Goal: Find specific page/section: Find specific page/section

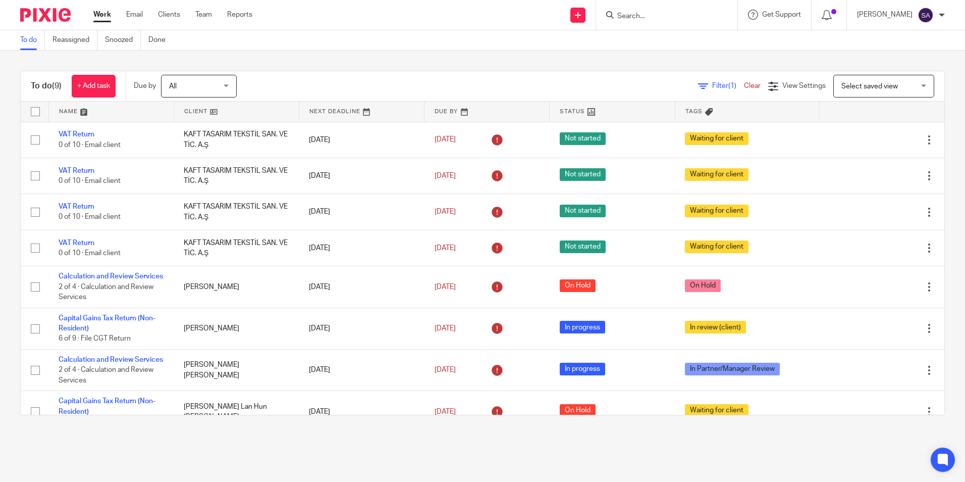
click at [640, 11] on form at bounding box center [670, 15] width 108 height 13
click at [642, 14] on input "Search" at bounding box center [661, 16] width 91 height 9
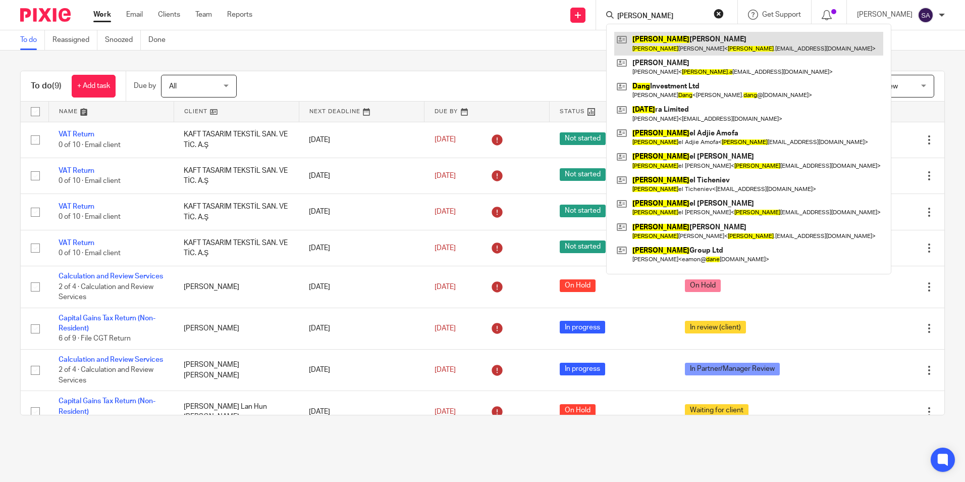
type input "dana"
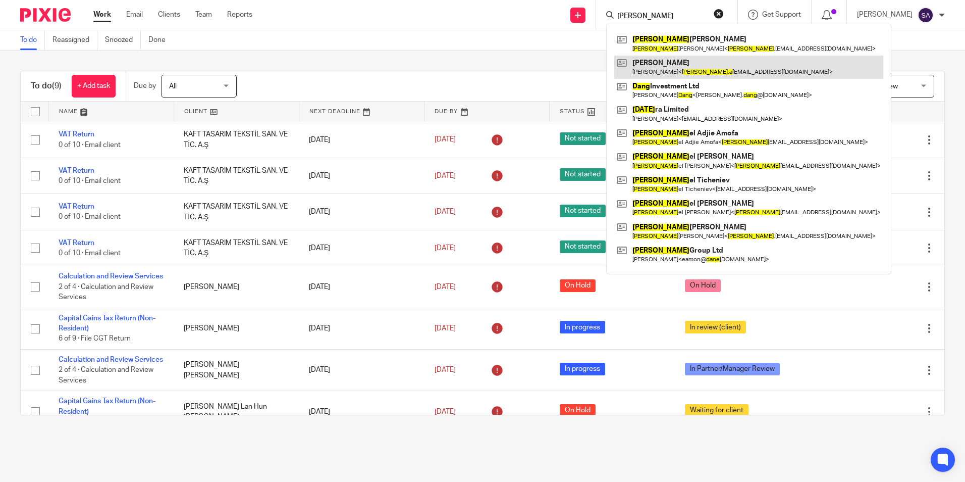
drag, startPoint x: 670, startPoint y: 48, endPoint x: 683, endPoint y: 72, distance: 27.1
click at [670, 48] on link at bounding box center [748, 43] width 269 height 23
